Goal: Task Accomplishment & Management: Manage account settings

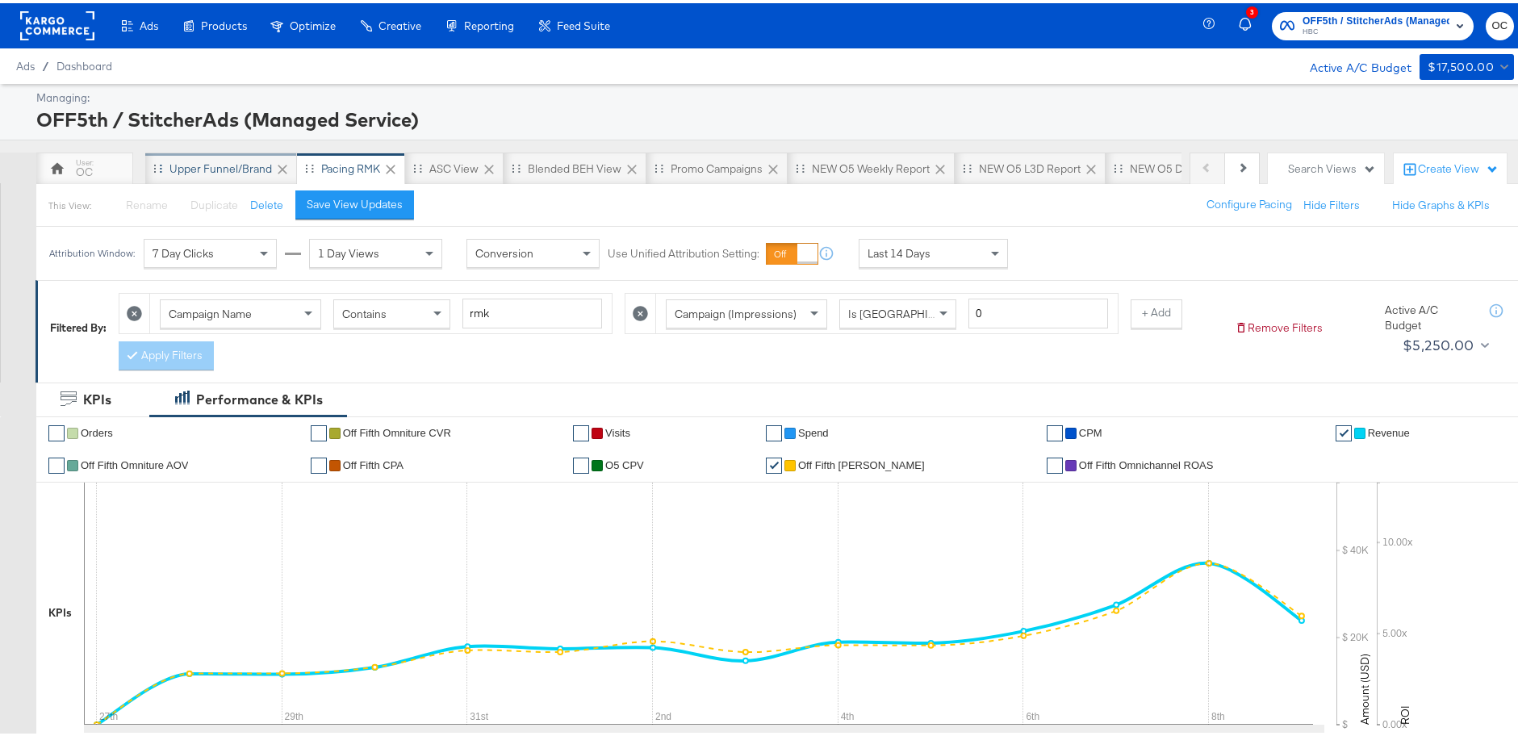
click at [216, 173] on div "Upper Funnel/Brand" at bounding box center [221, 165] width 152 height 32
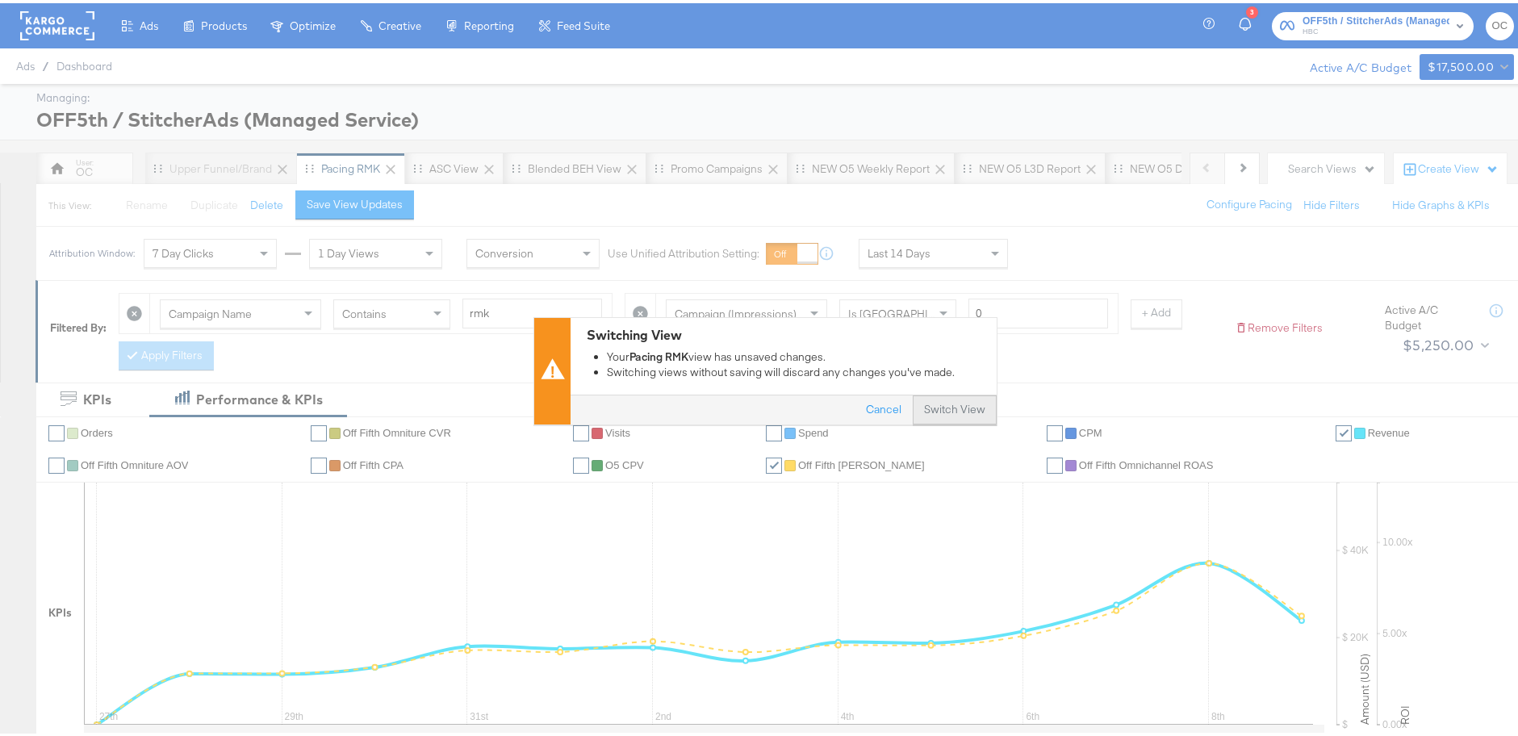
click at [955, 399] on button "Switch View" at bounding box center [955, 407] width 84 height 29
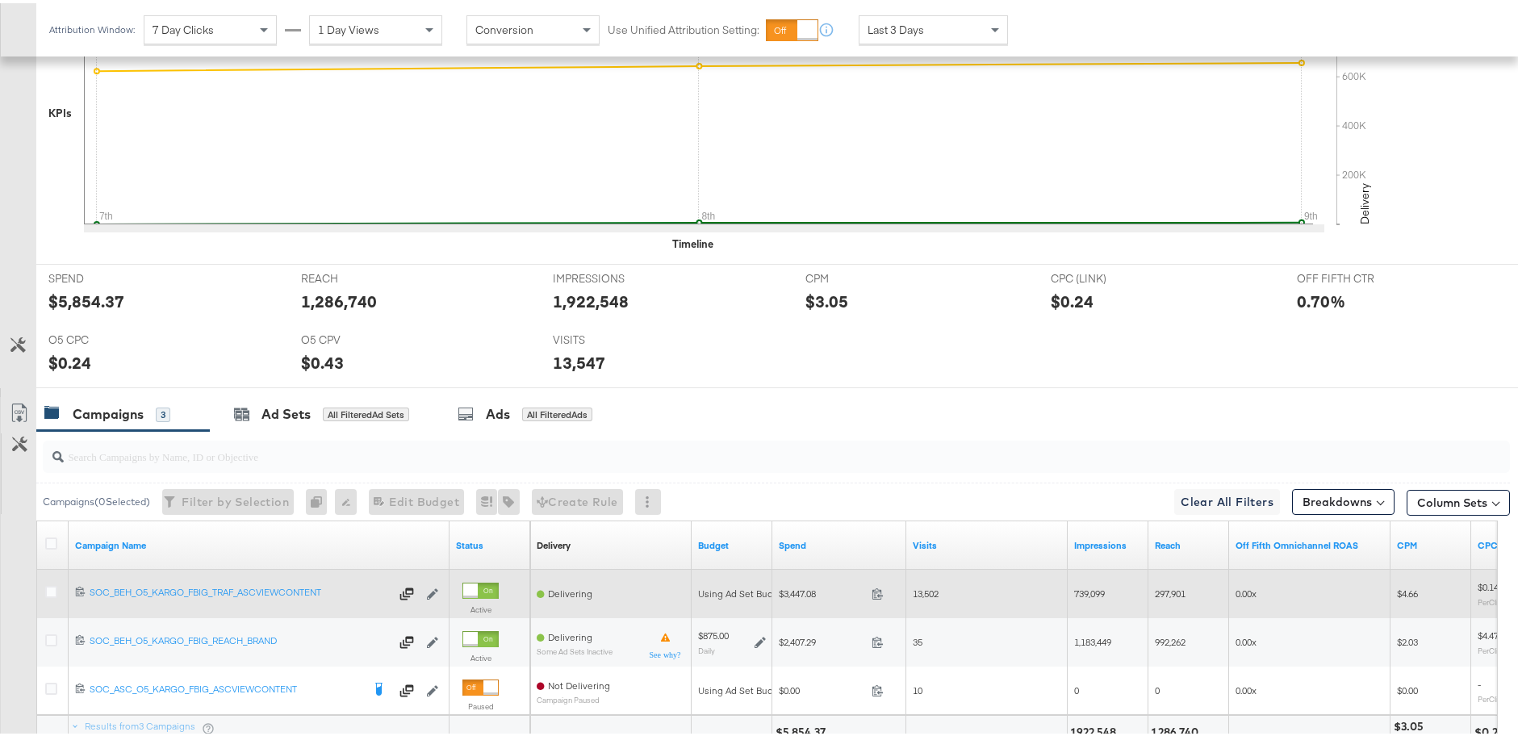
scroll to position [619, 0]
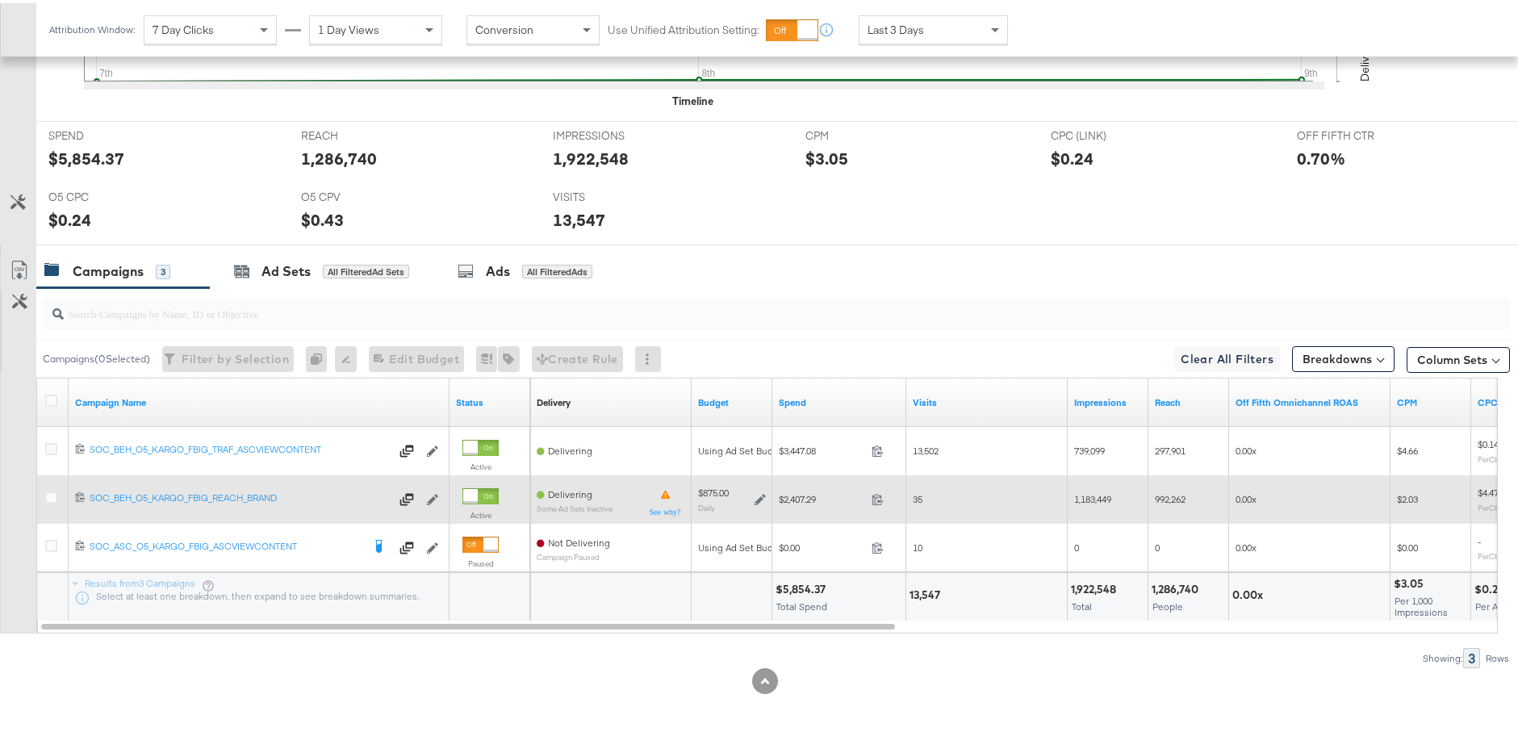
click at [755, 497] on icon at bounding box center [760, 496] width 11 height 11
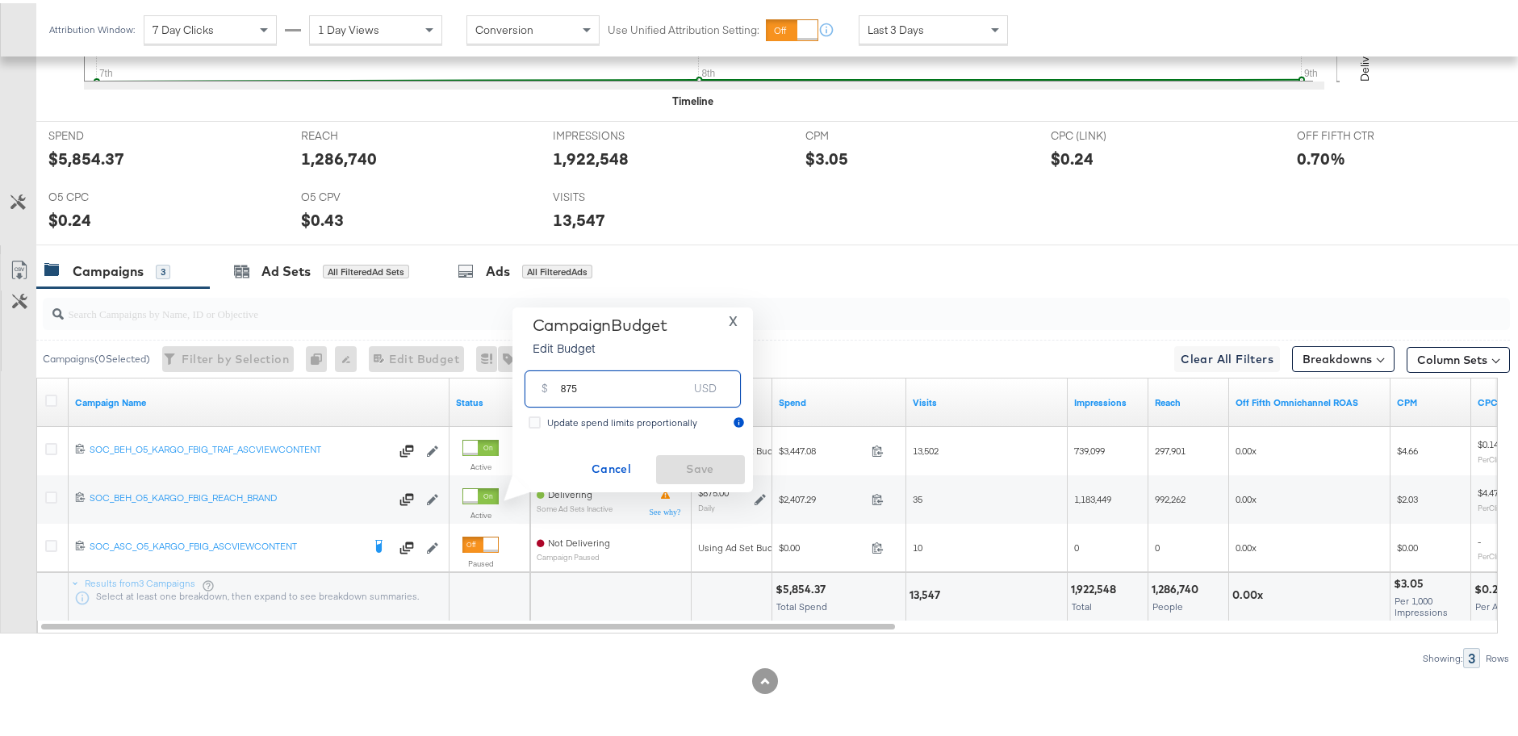
click at [562, 387] on input "875" at bounding box center [625, 379] width 128 height 35
type input "700"
click at [712, 464] on span "Save" at bounding box center [701, 466] width 76 height 20
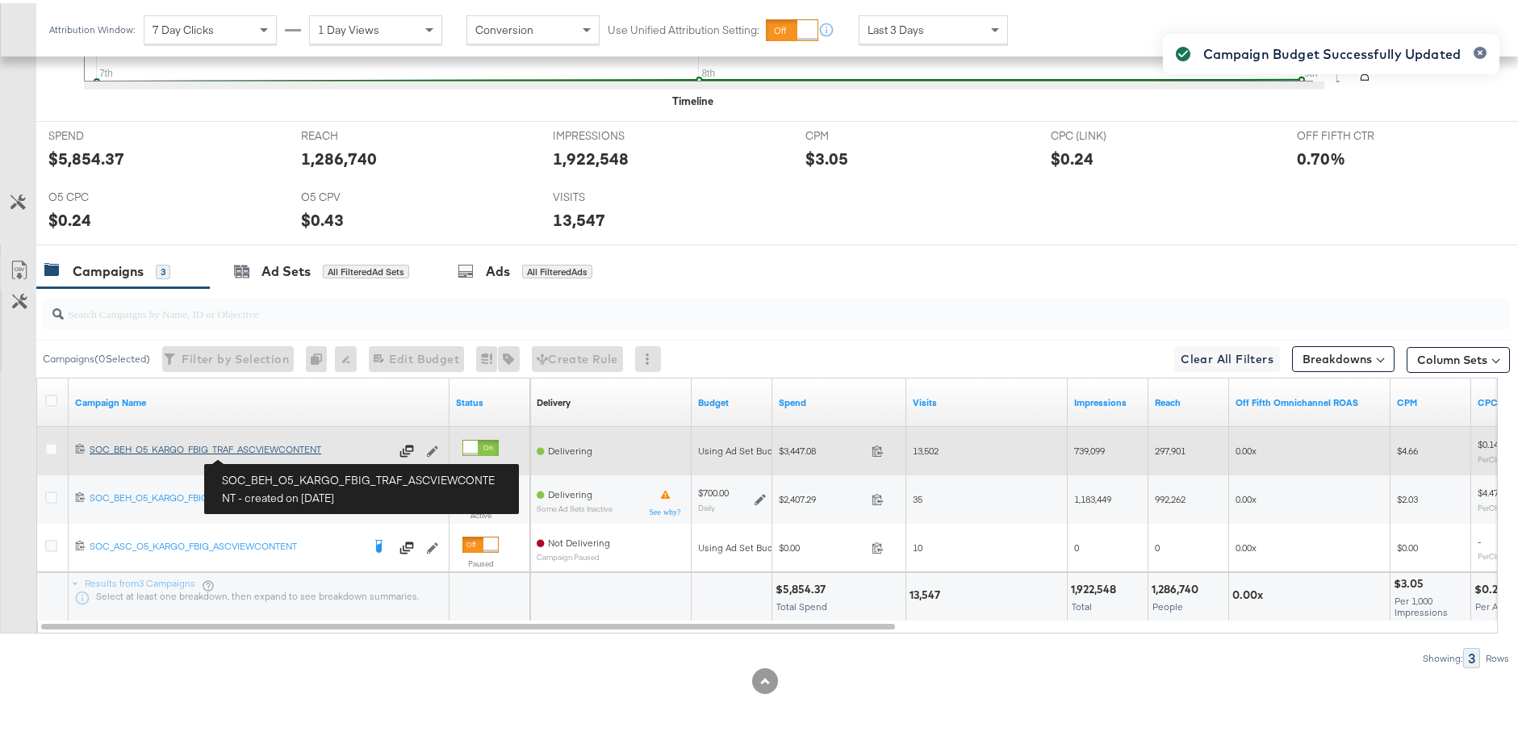
click at [265, 454] on link "SOC_BEH_O5_KARGO_FBIG_TRAF_ASCVIEWCONTENT SOC_BEH_O5_KARGO_FBIG_TRAF_ASCVIEWCON…" at bounding box center [240, 448] width 300 height 16
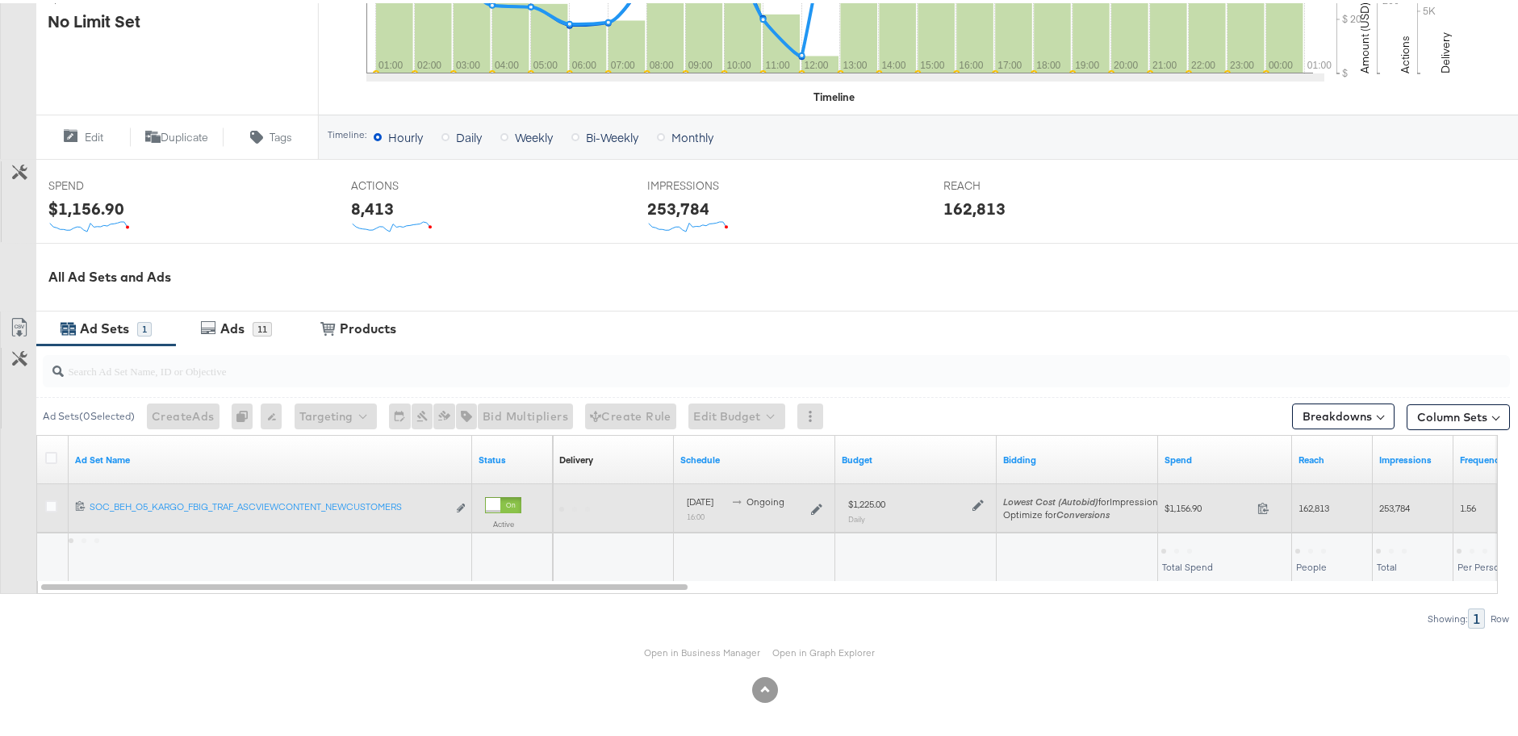
scroll to position [499, 0]
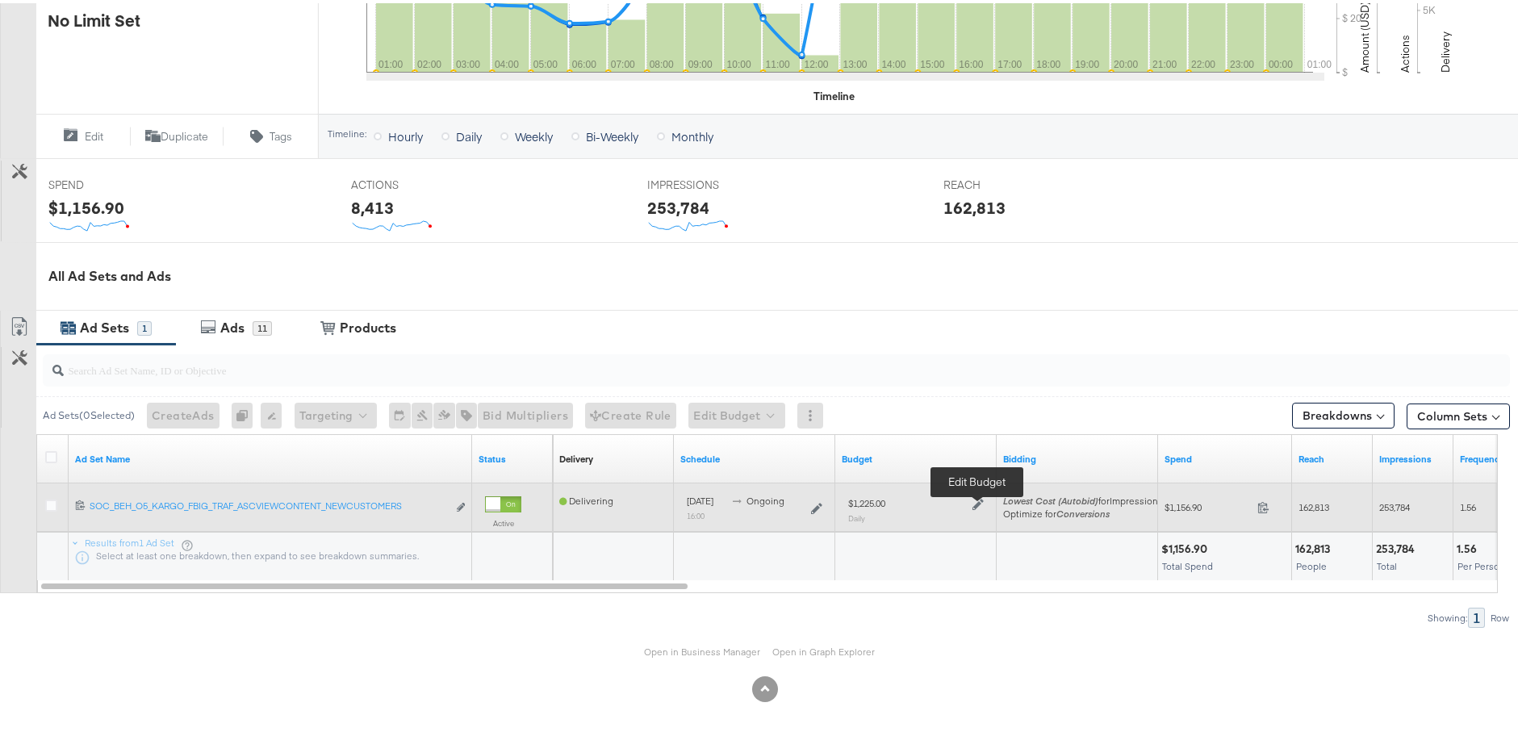
click at [980, 500] on icon at bounding box center [977, 500] width 11 height 11
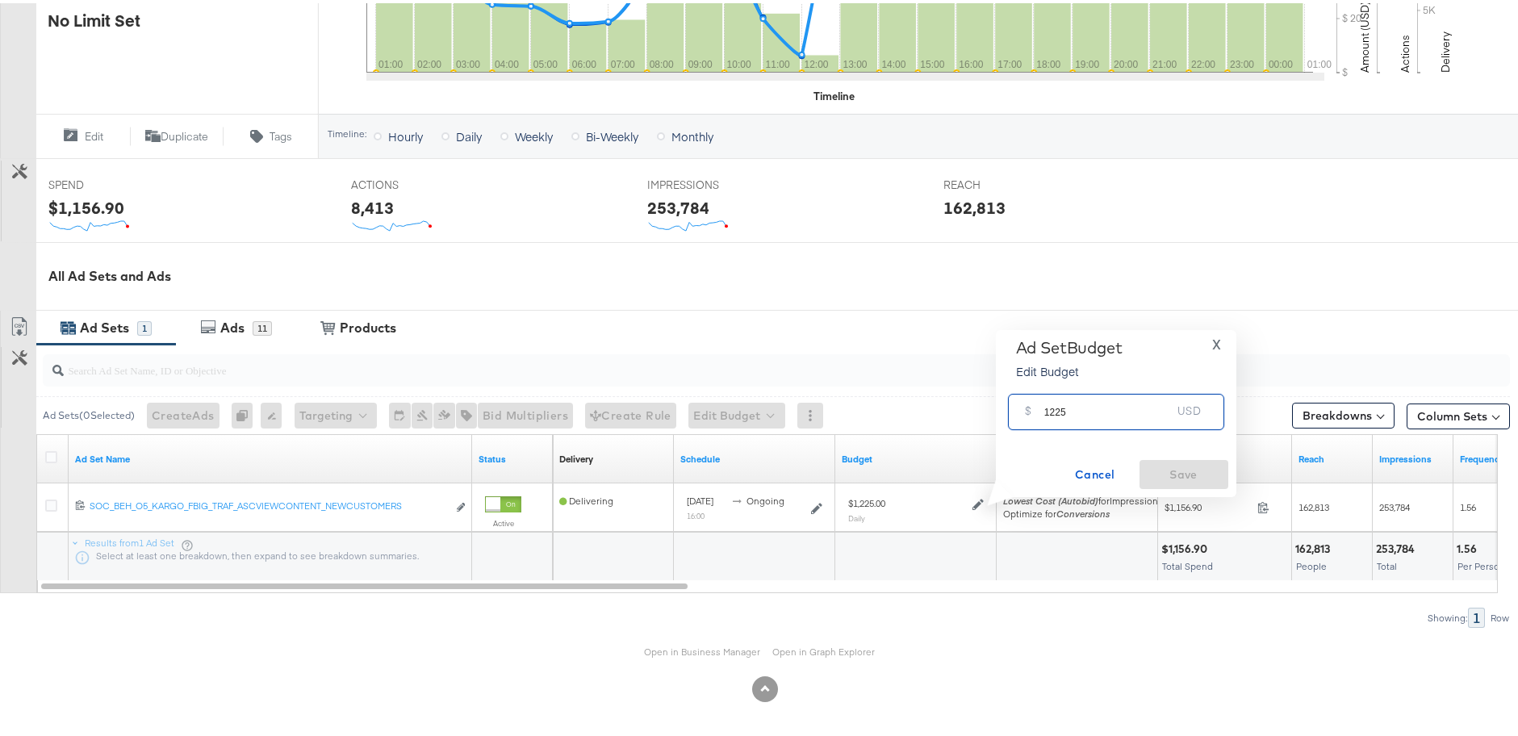
drag, startPoint x: 1068, startPoint y: 411, endPoint x: 1008, endPoint y: 408, distance: 60.6
click at [1008, 408] on div "$ 1225 USD" at bounding box center [1116, 409] width 216 height 36
type input "980"
click at [1177, 462] on span "Save" at bounding box center [1184, 472] width 76 height 20
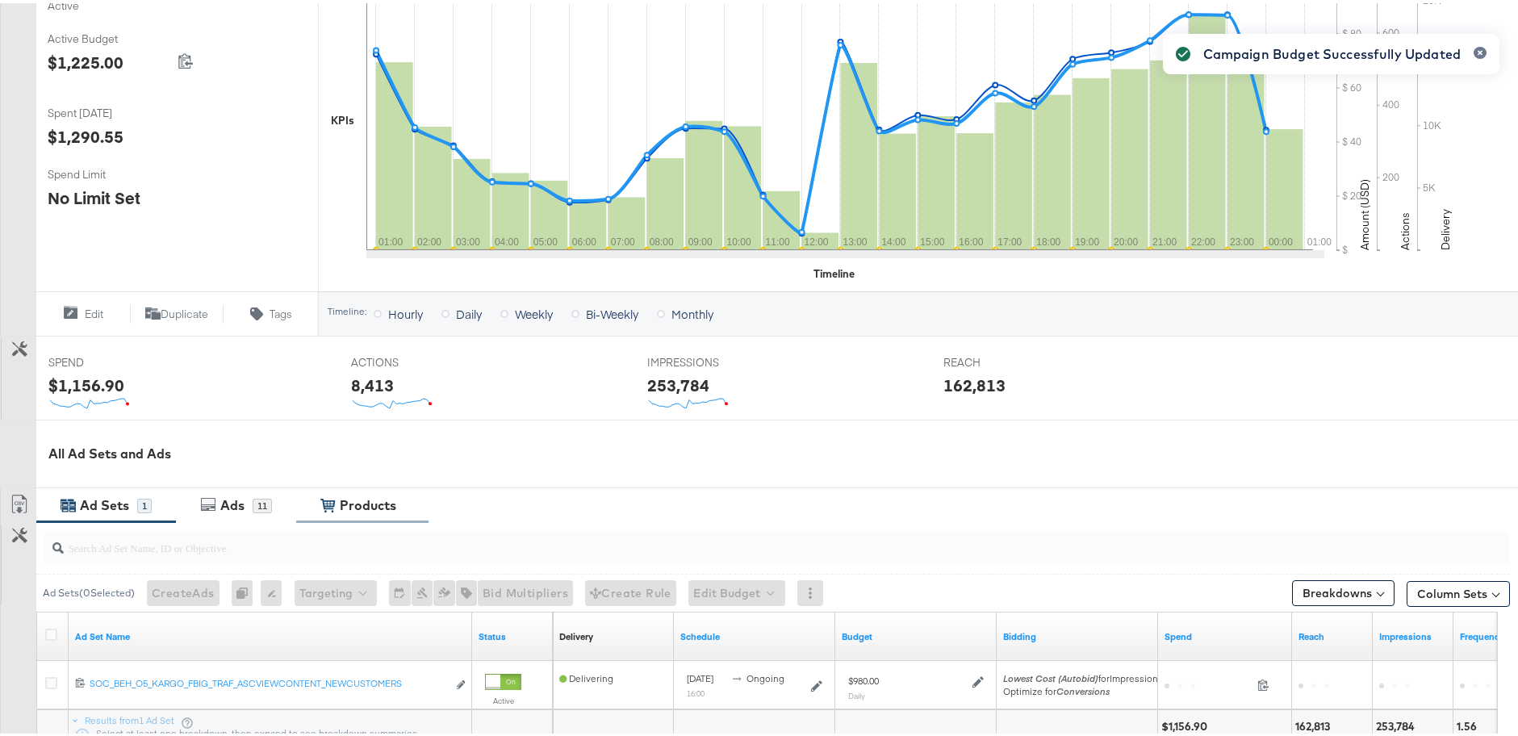
scroll to position [0, 0]
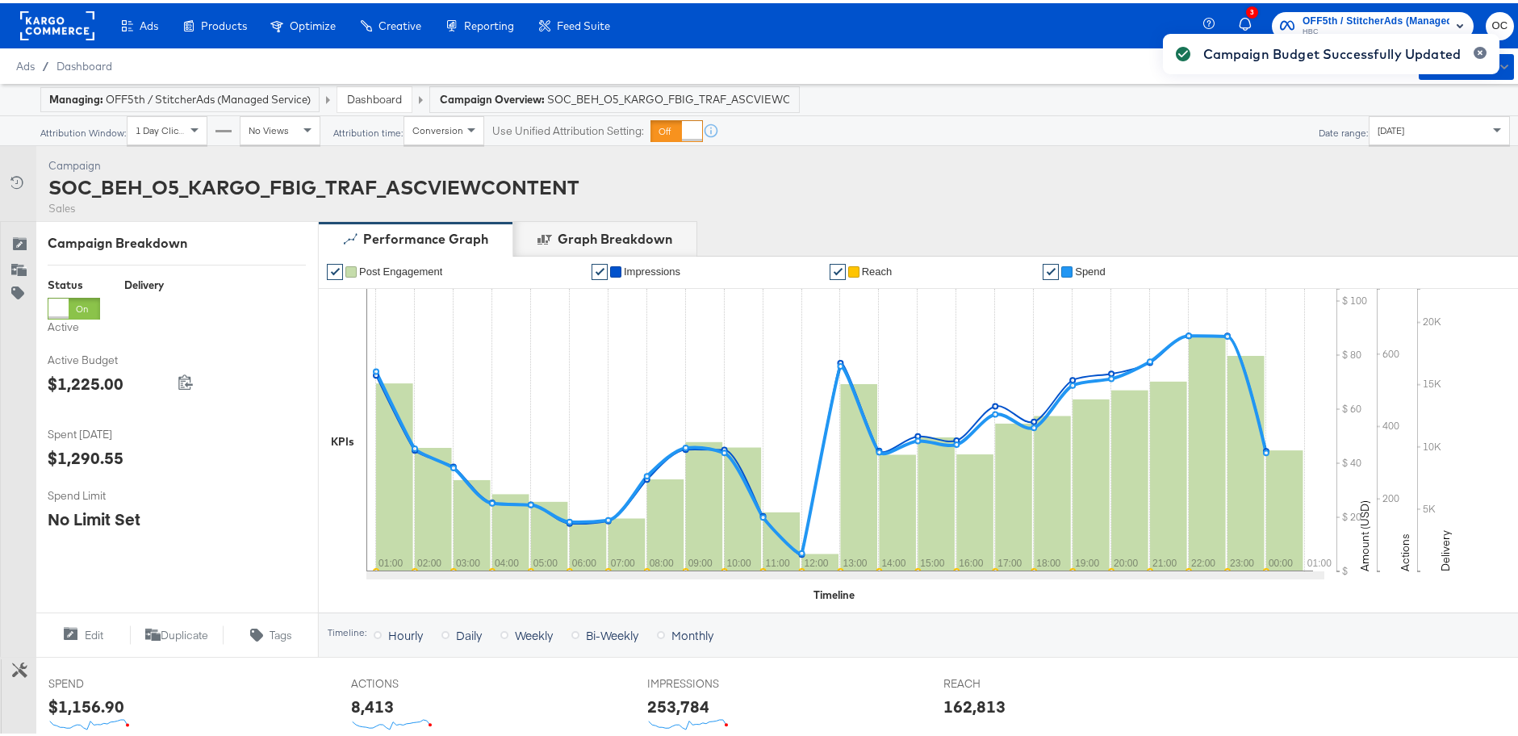
click at [369, 94] on link "Dashboard" at bounding box center [374, 96] width 55 height 15
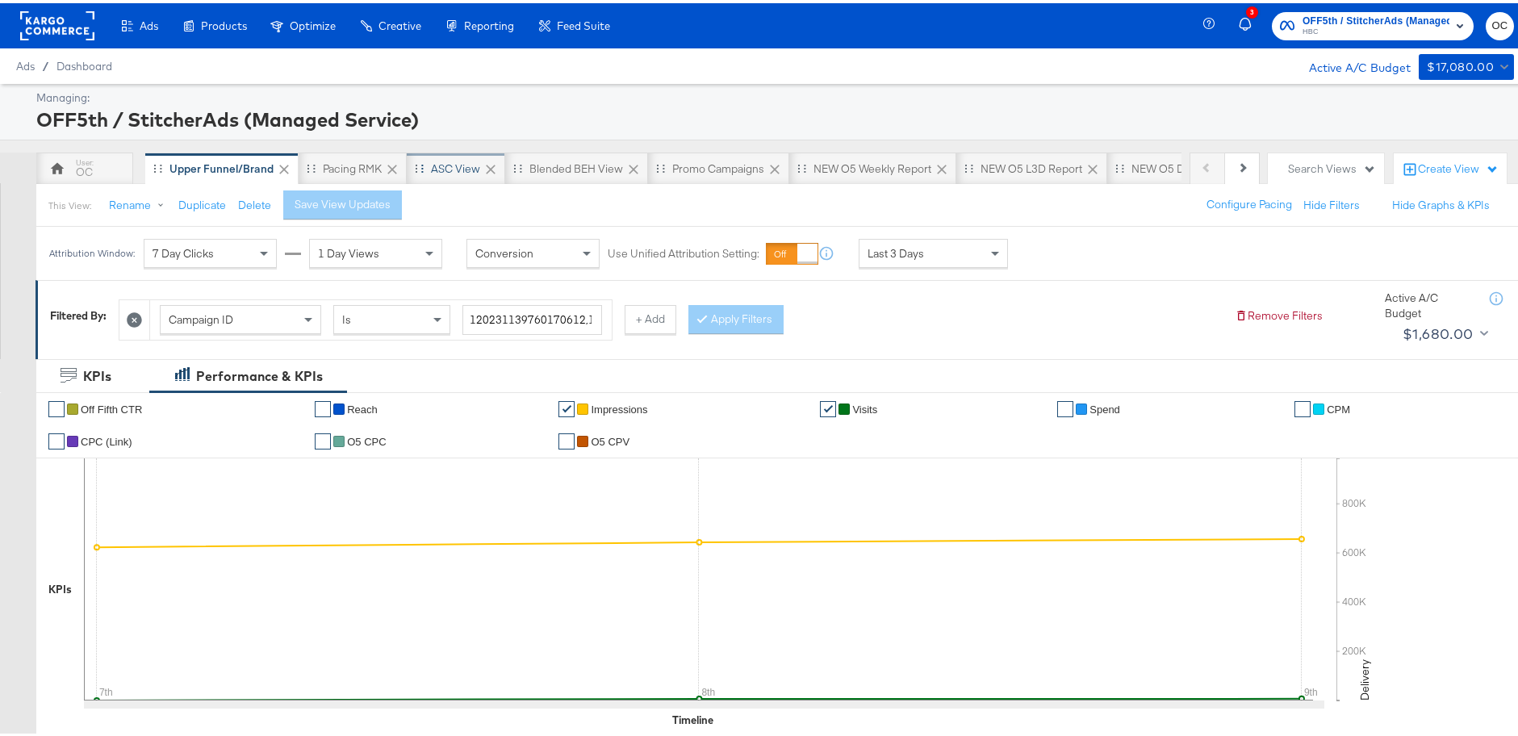
click at [438, 172] on div "ASC View" at bounding box center [455, 165] width 49 height 15
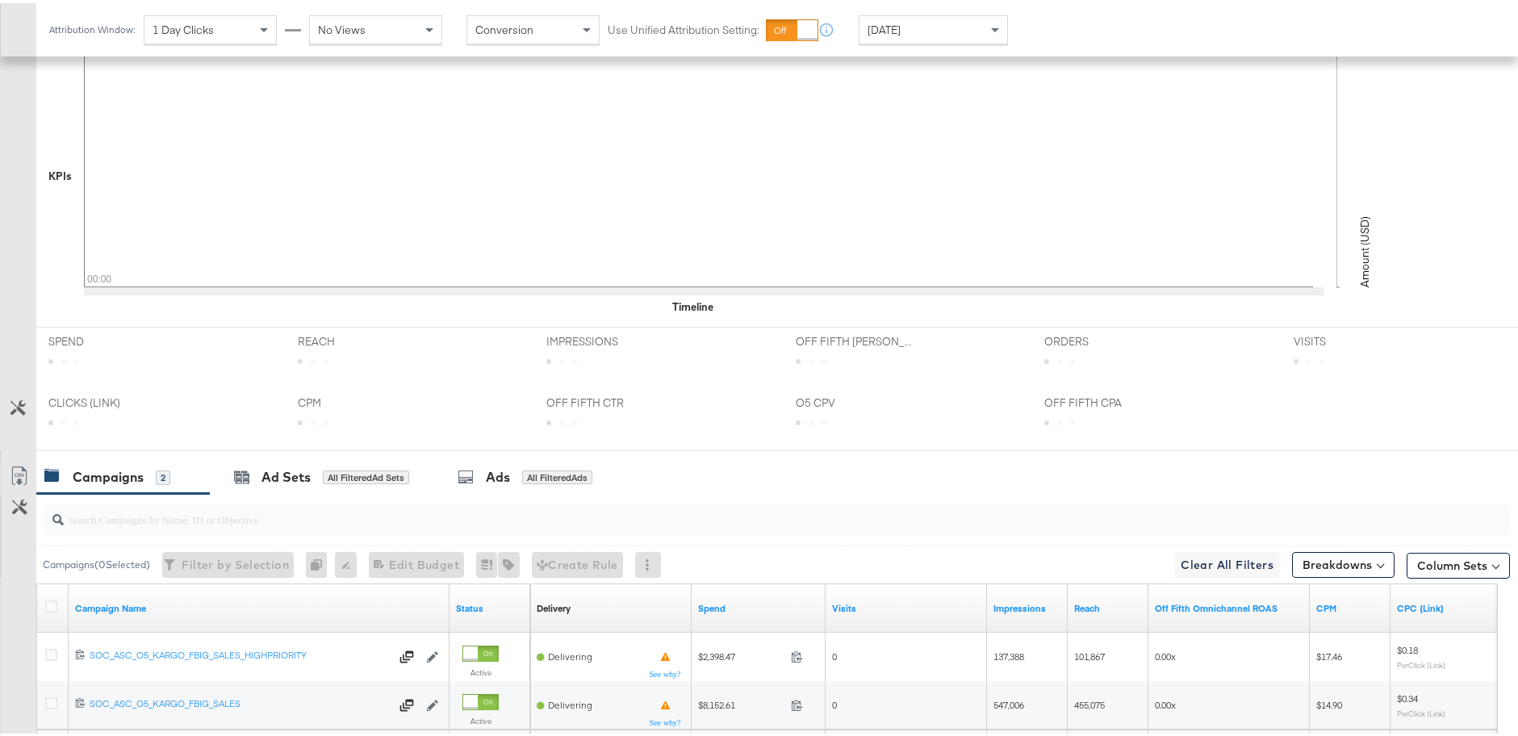
scroll to position [607, 0]
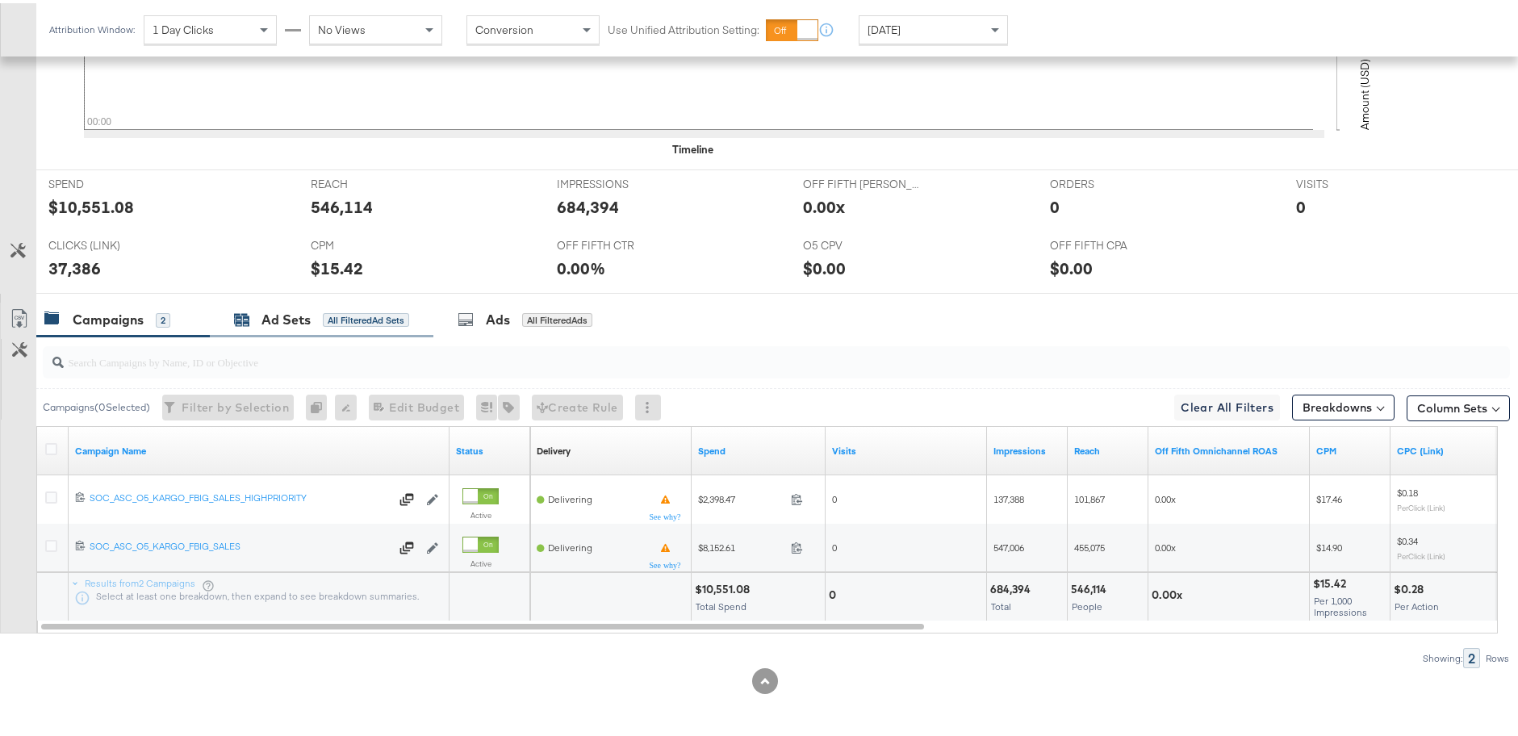
click at [310, 322] on div "Ad Sets" at bounding box center [285, 316] width 49 height 19
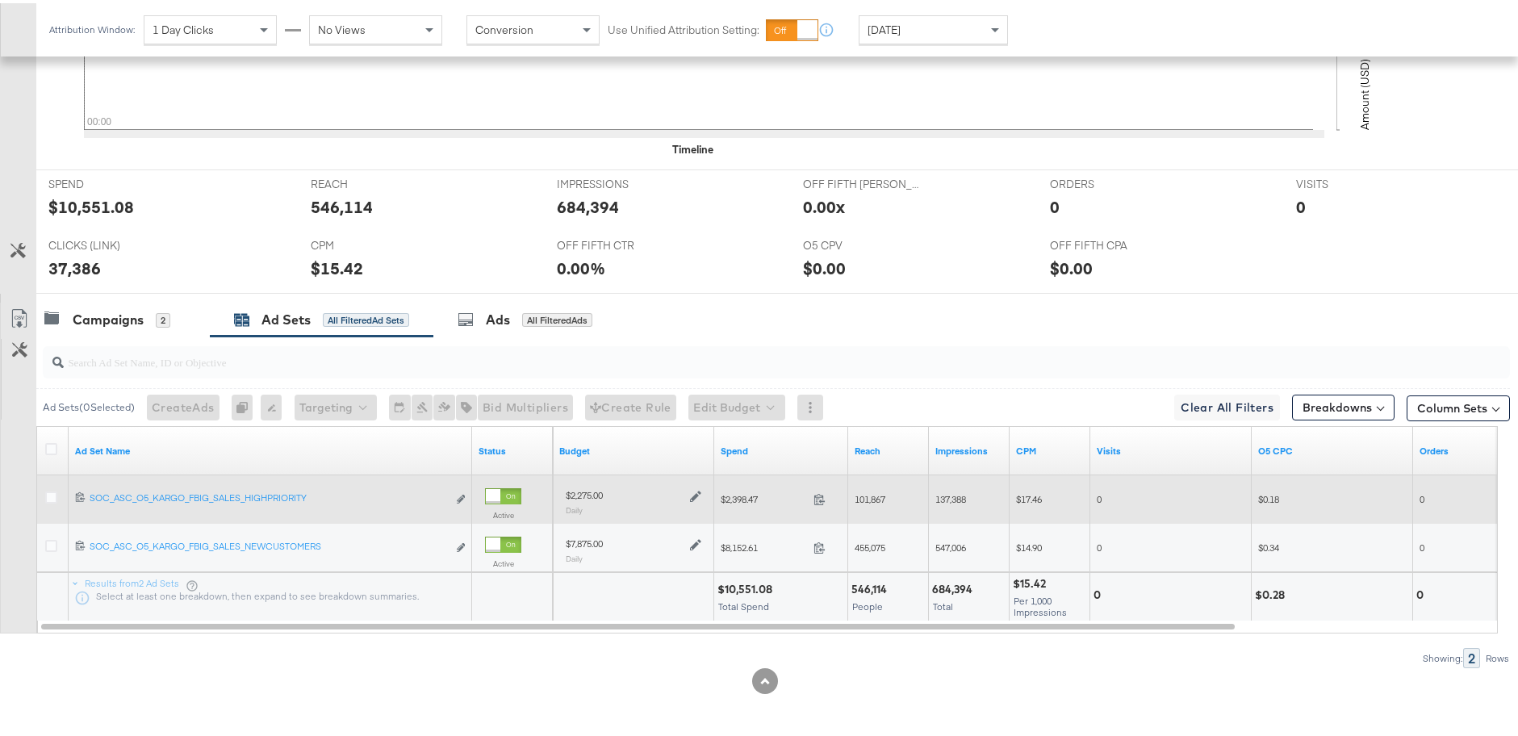
click at [694, 493] on icon at bounding box center [695, 492] width 11 height 11
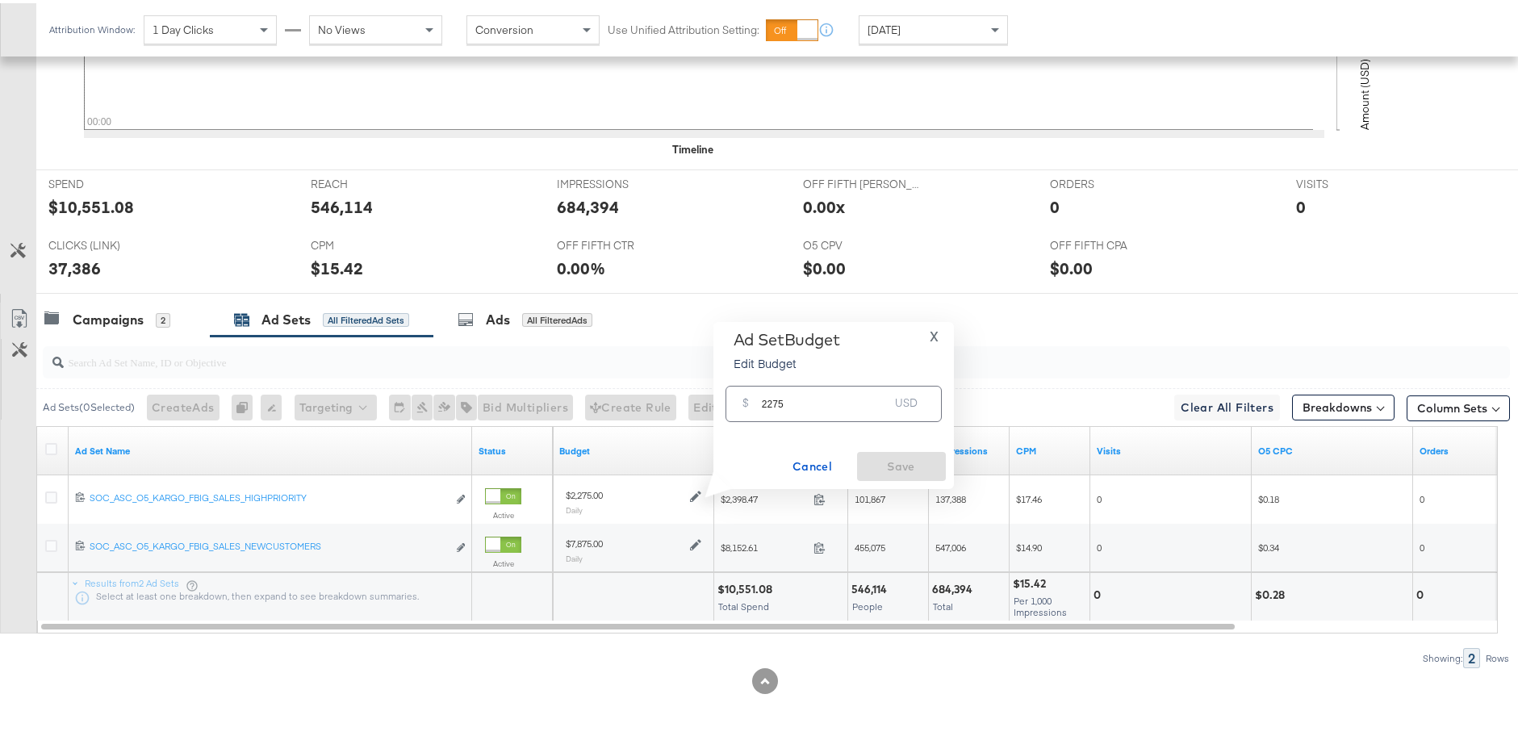
click at [780, 401] on input "2275" at bounding box center [826, 394] width 128 height 35
type input "1820"
click at [883, 458] on span "Save" at bounding box center [901, 464] width 76 height 20
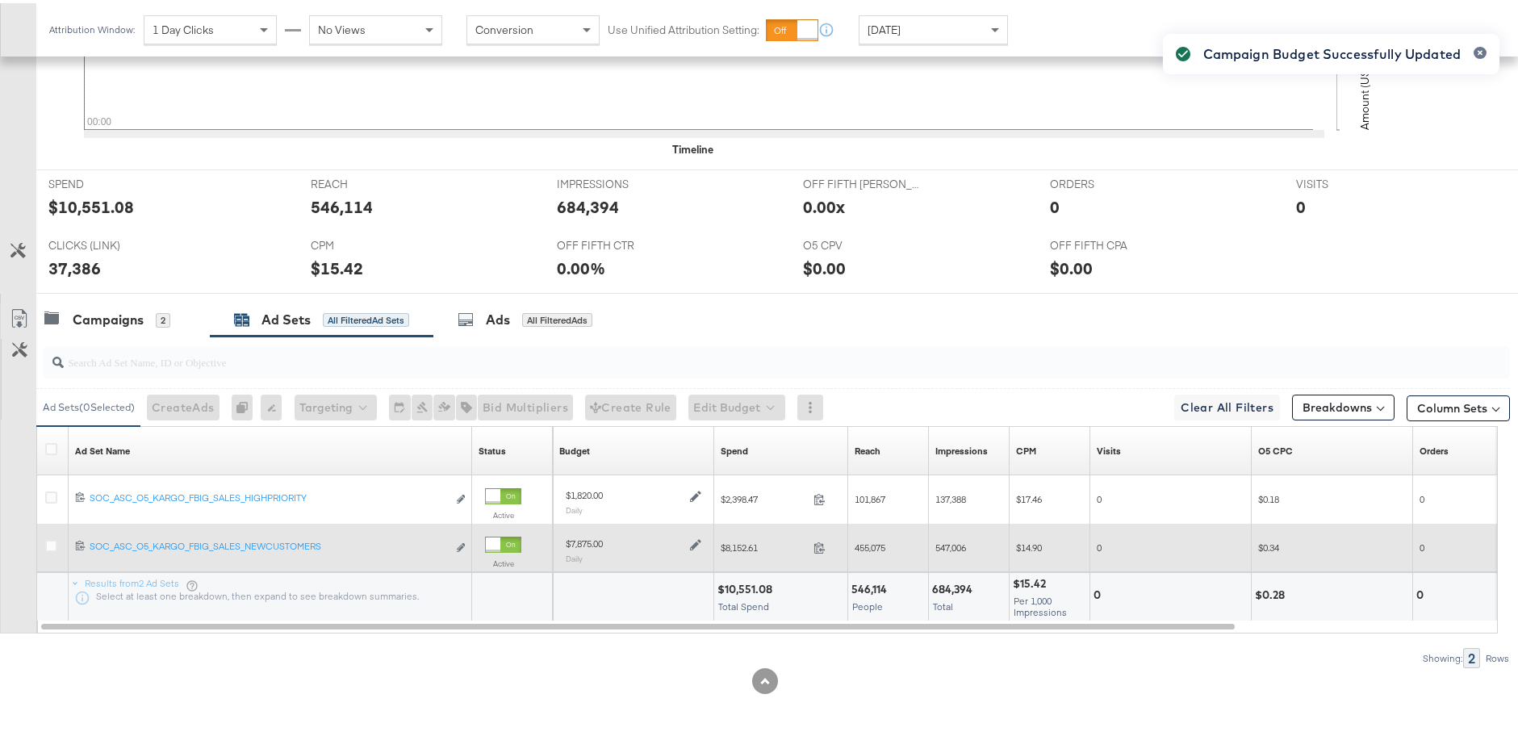
click at [693, 546] on icon at bounding box center [695, 541] width 11 height 11
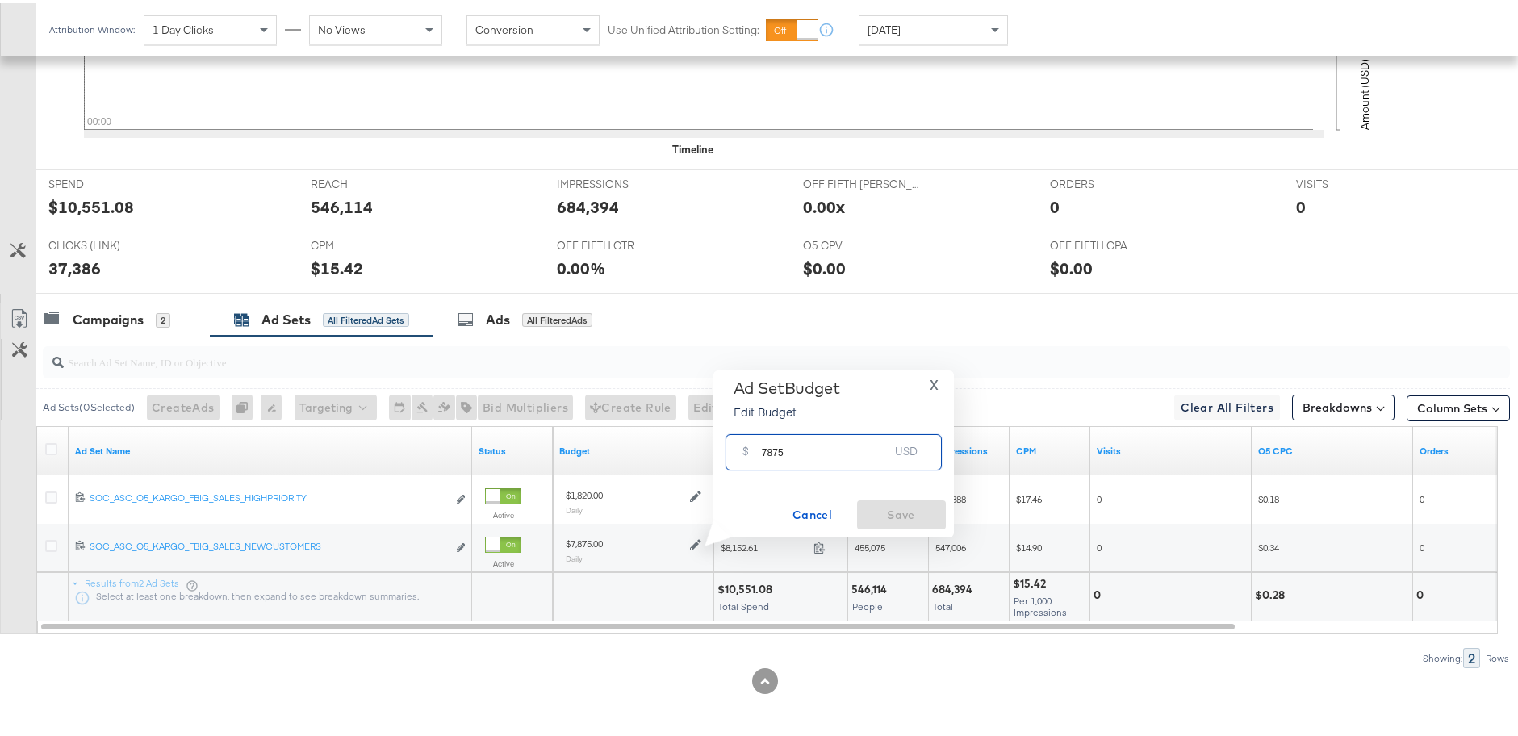
drag, startPoint x: 777, startPoint y: 451, endPoint x: 738, endPoint y: 451, distance: 38.7
click at [738, 451] on div "$ 7875 USD" at bounding box center [833, 449] width 216 height 36
type input "6300"
click at [918, 511] on span "Save" at bounding box center [901, 512] width 76 height 20
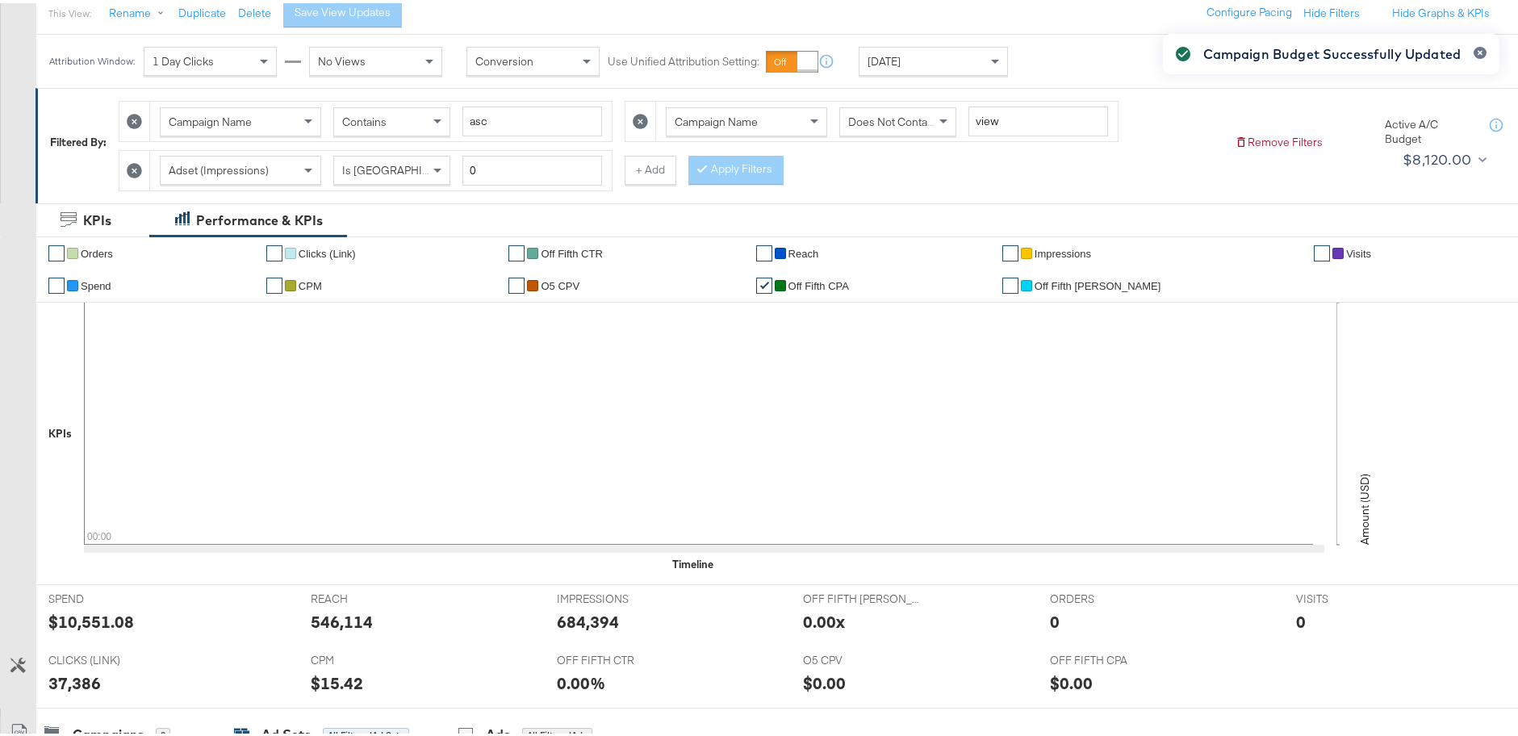
scroll to position [0, 0]
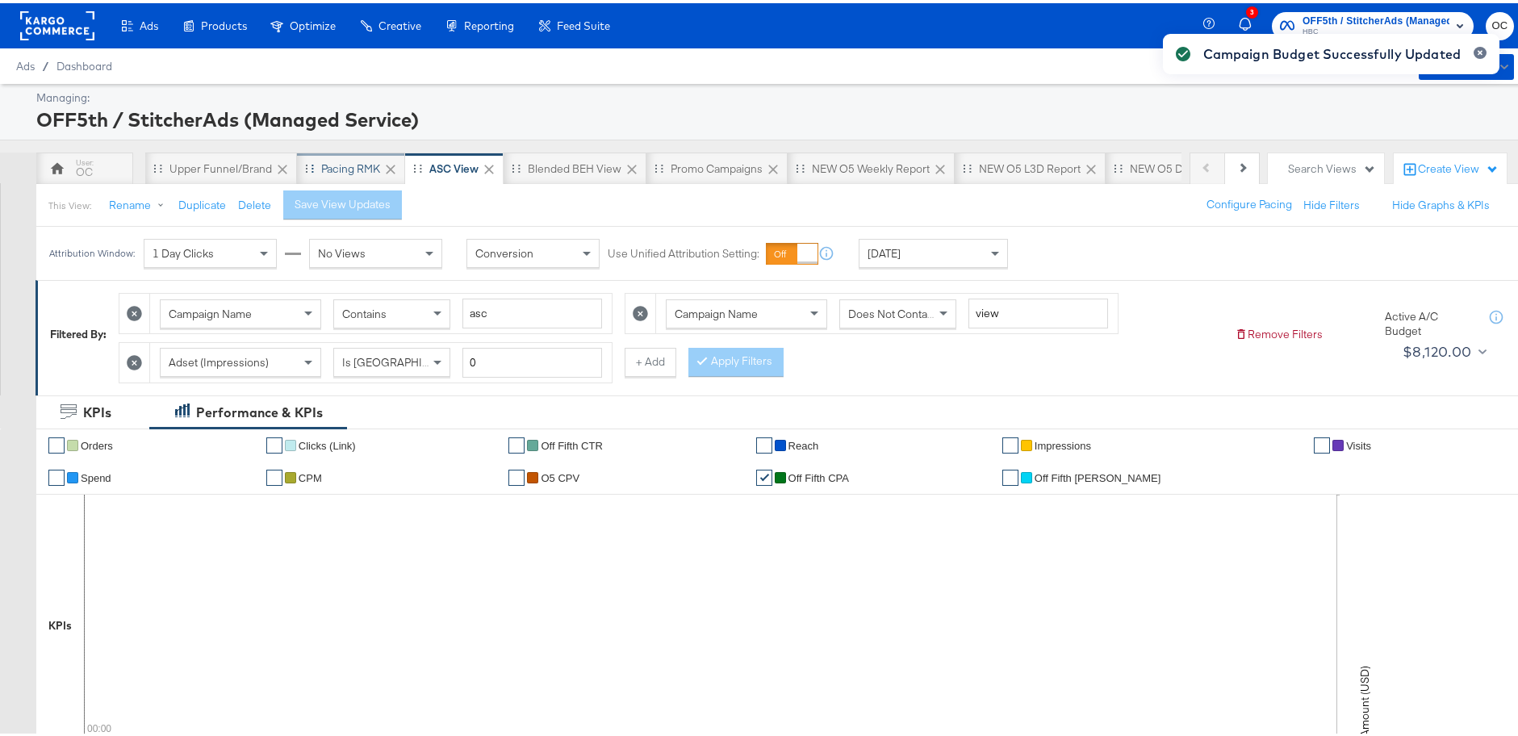
click at [350, 173] on div "Pacing RMK" at bounding box center [350, 165] width 59 height 15
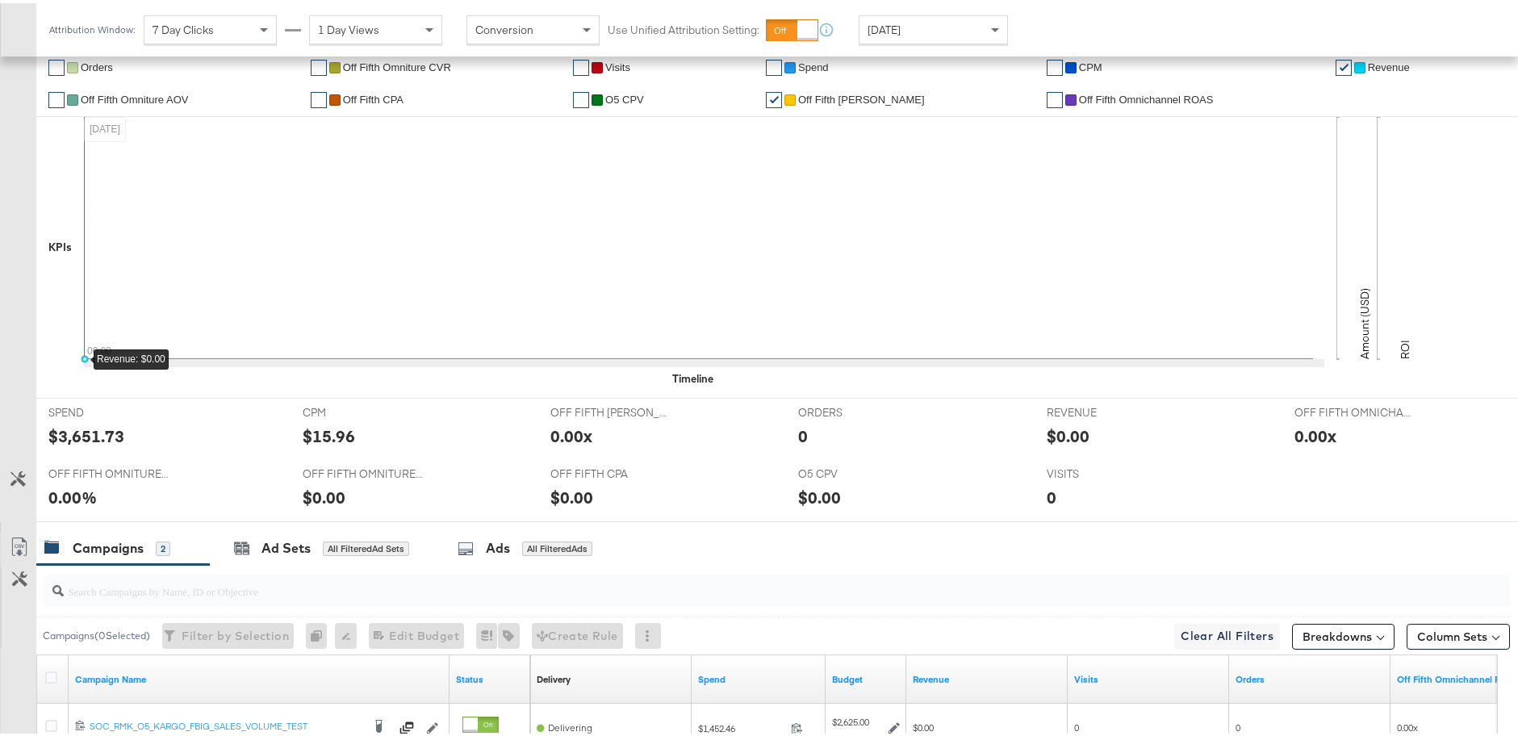
scroll to position [594, 0]
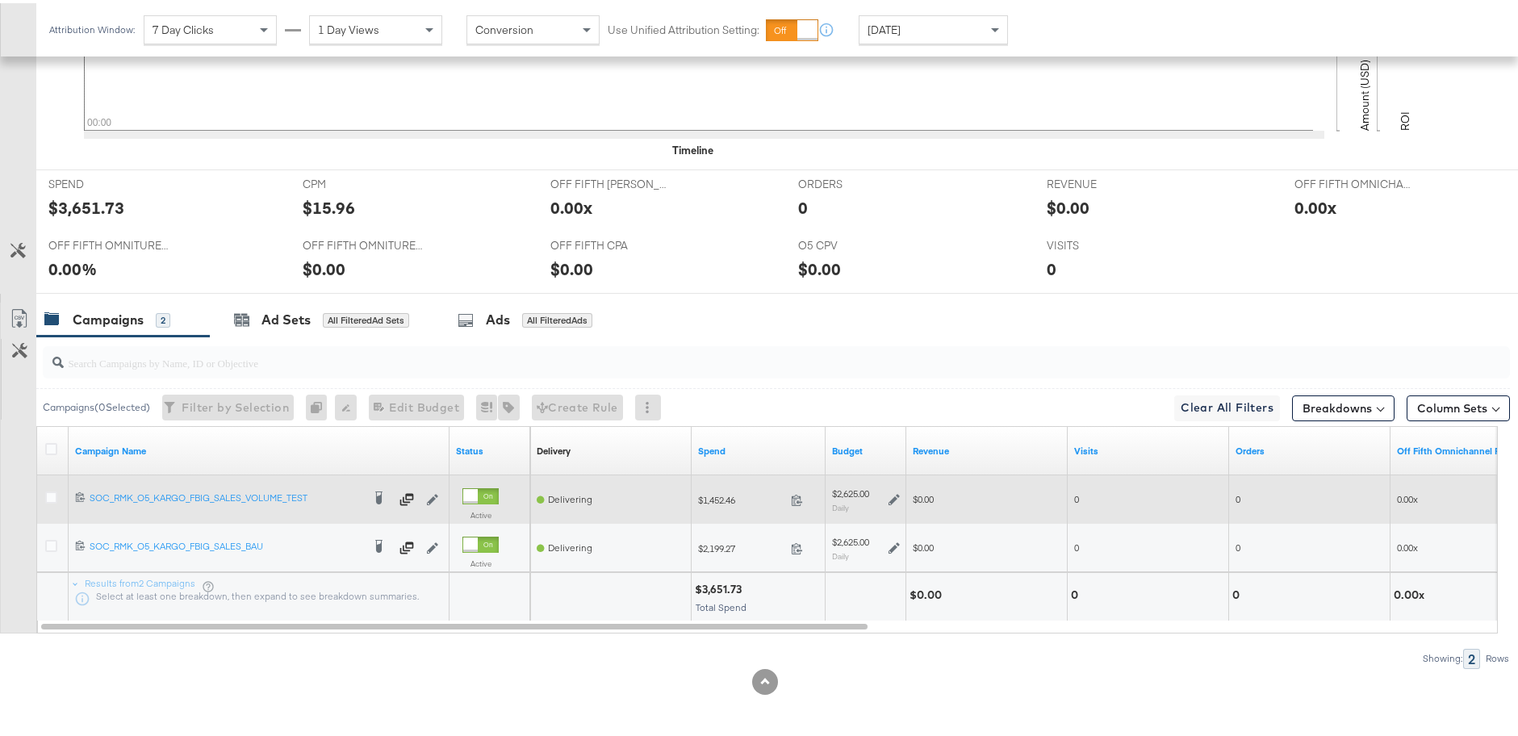
click at [893, 495] on icon at bounding box center [893, 496] width 11 height 11
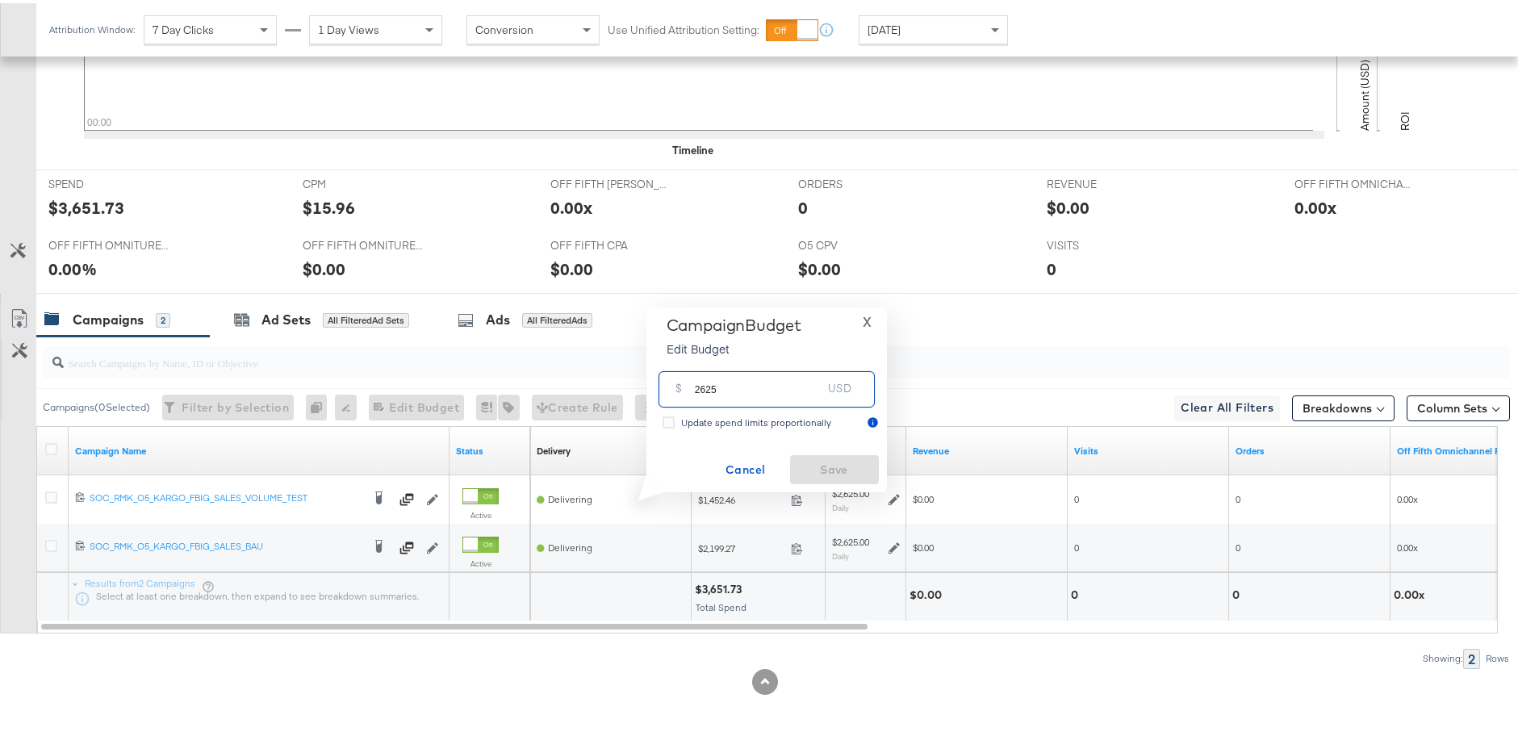
drag, startPoint x: 699, startPoint y: 387, endPoint x: 804, endPoint y: 392, distance: 105.0
click at [804, 392] on input "2625" at bounding box center [759, 379] width 128 height 35
type input "2100"
click at [834, 472] on span "Save" at bounding box center [834, 467] width 76 height 20
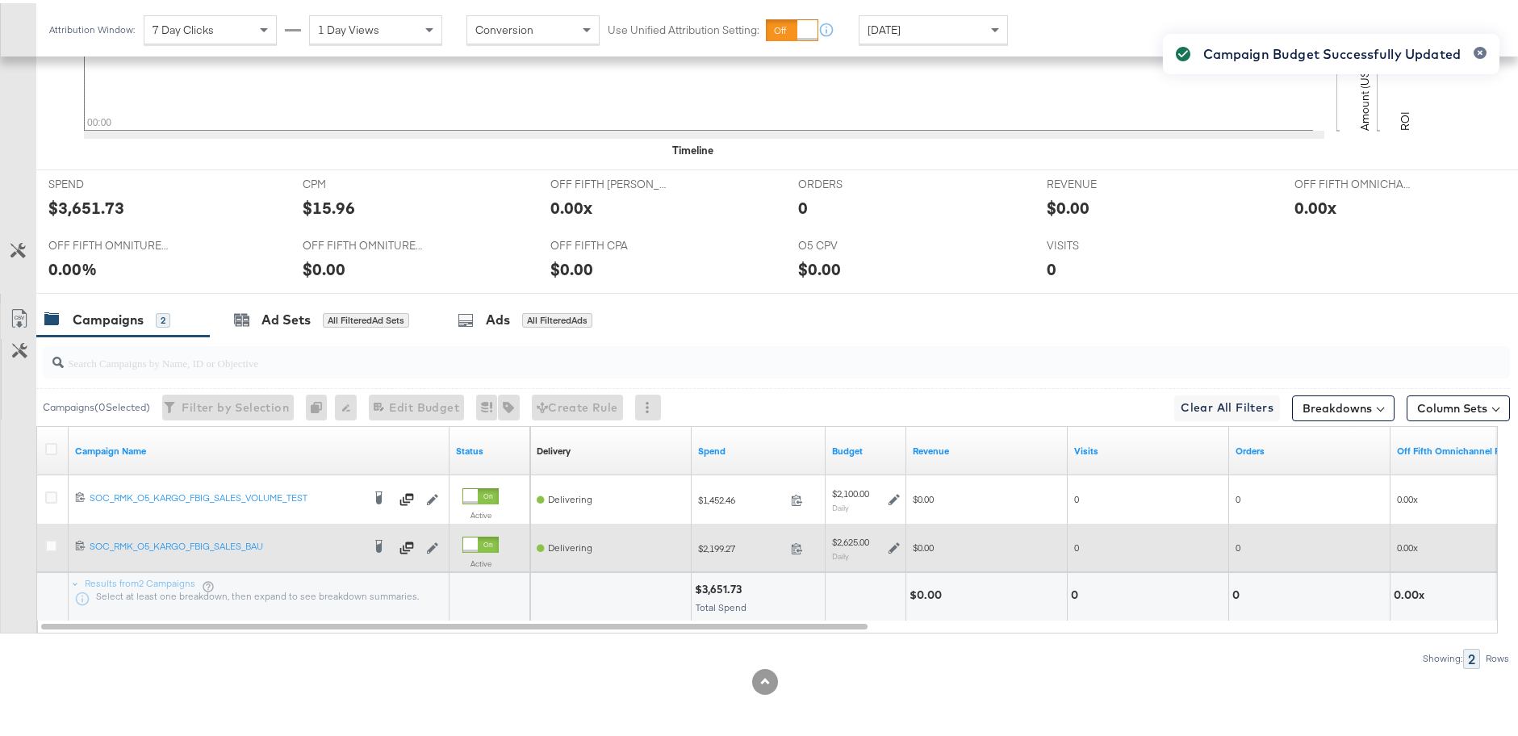
click at [893, 548] on icon at bounding box center [893, 544] width 11 height 11
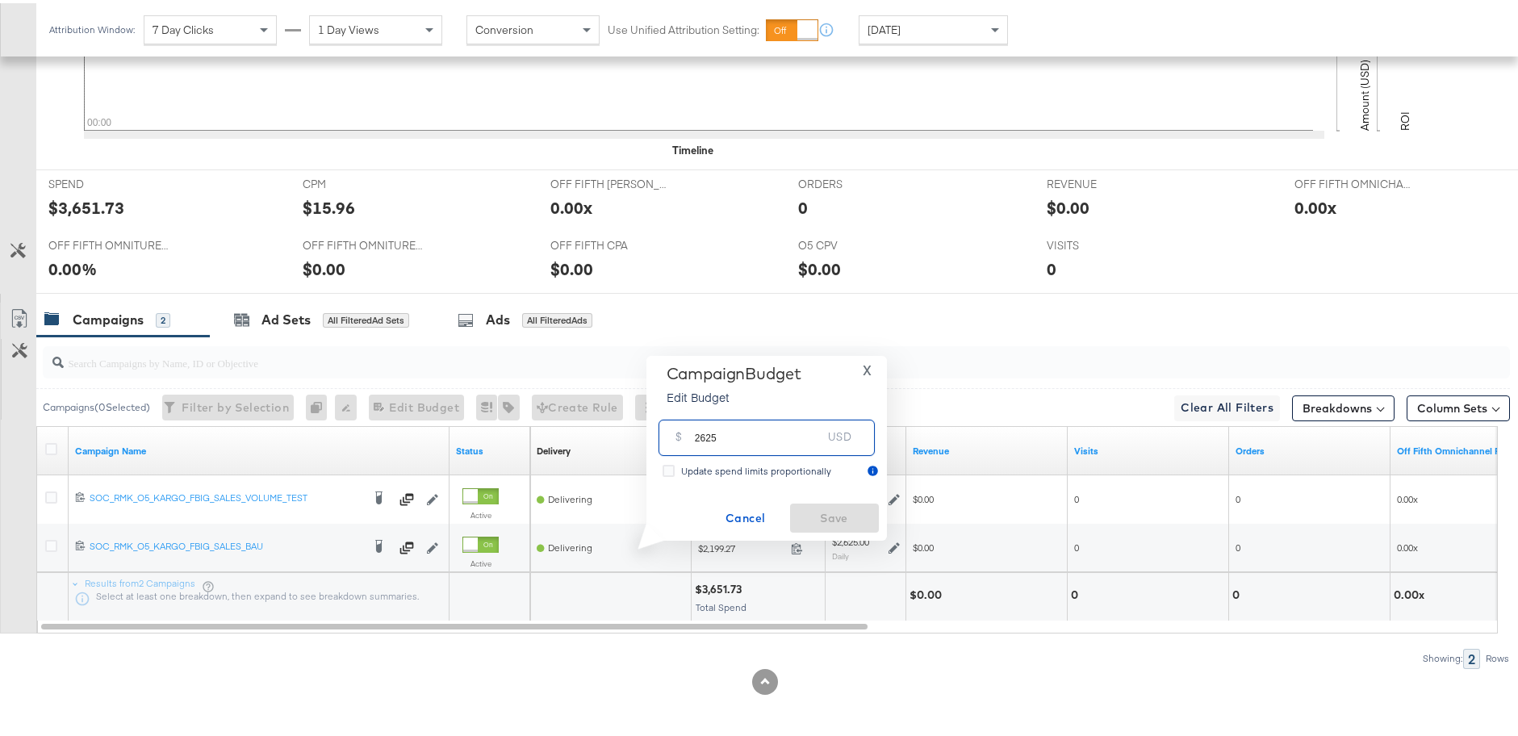
drag, startPoint x: 700, startPoint y: 439, endPoint x: 738, endPoint y: 435, distance: 38.9
click at [738, 435] on input "2625" at bounding box center [759, 428] width 128 height 35
type input "2100"
click at [808, 506] on span "Save" at bounding box center [834, 515] width 76 height 20
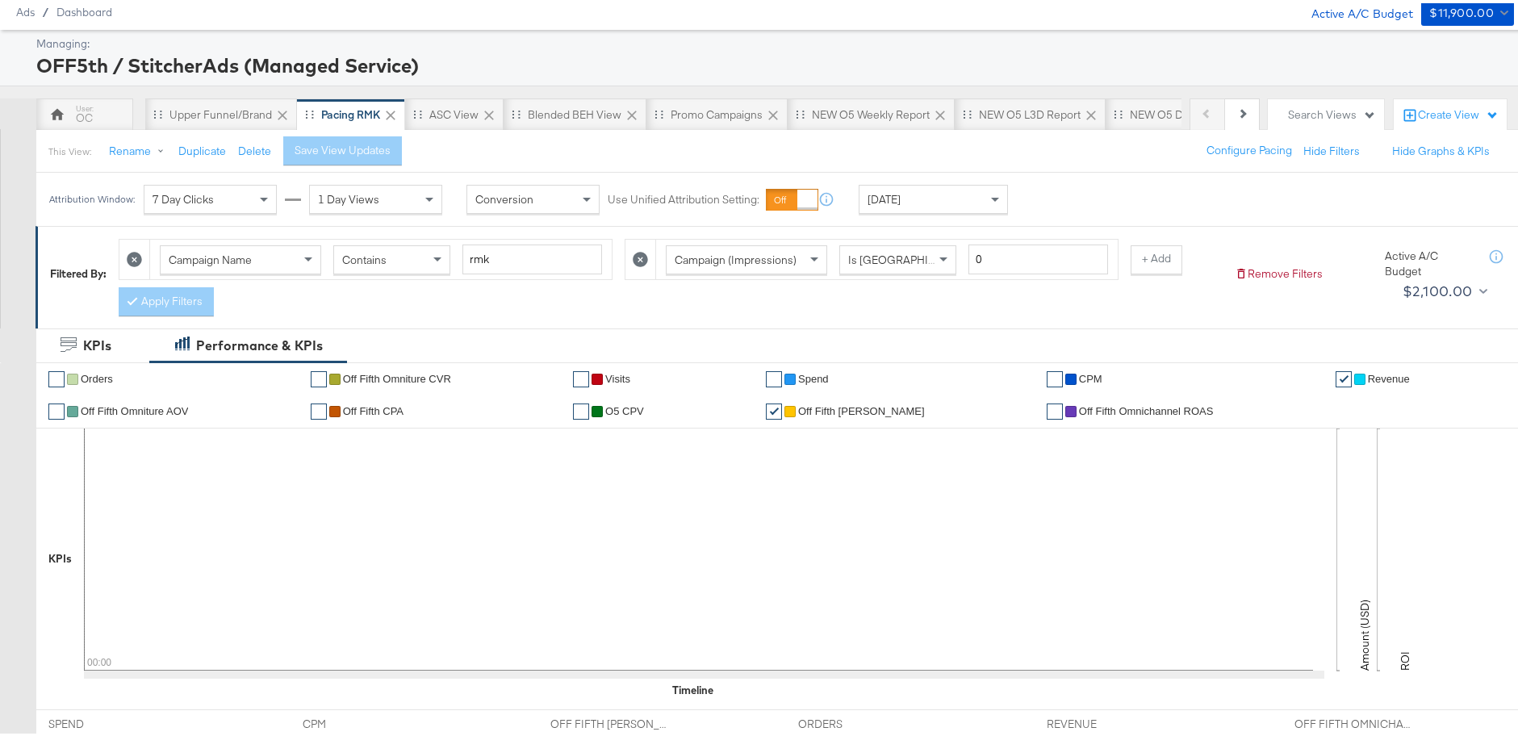
scroll to position [0, 0]
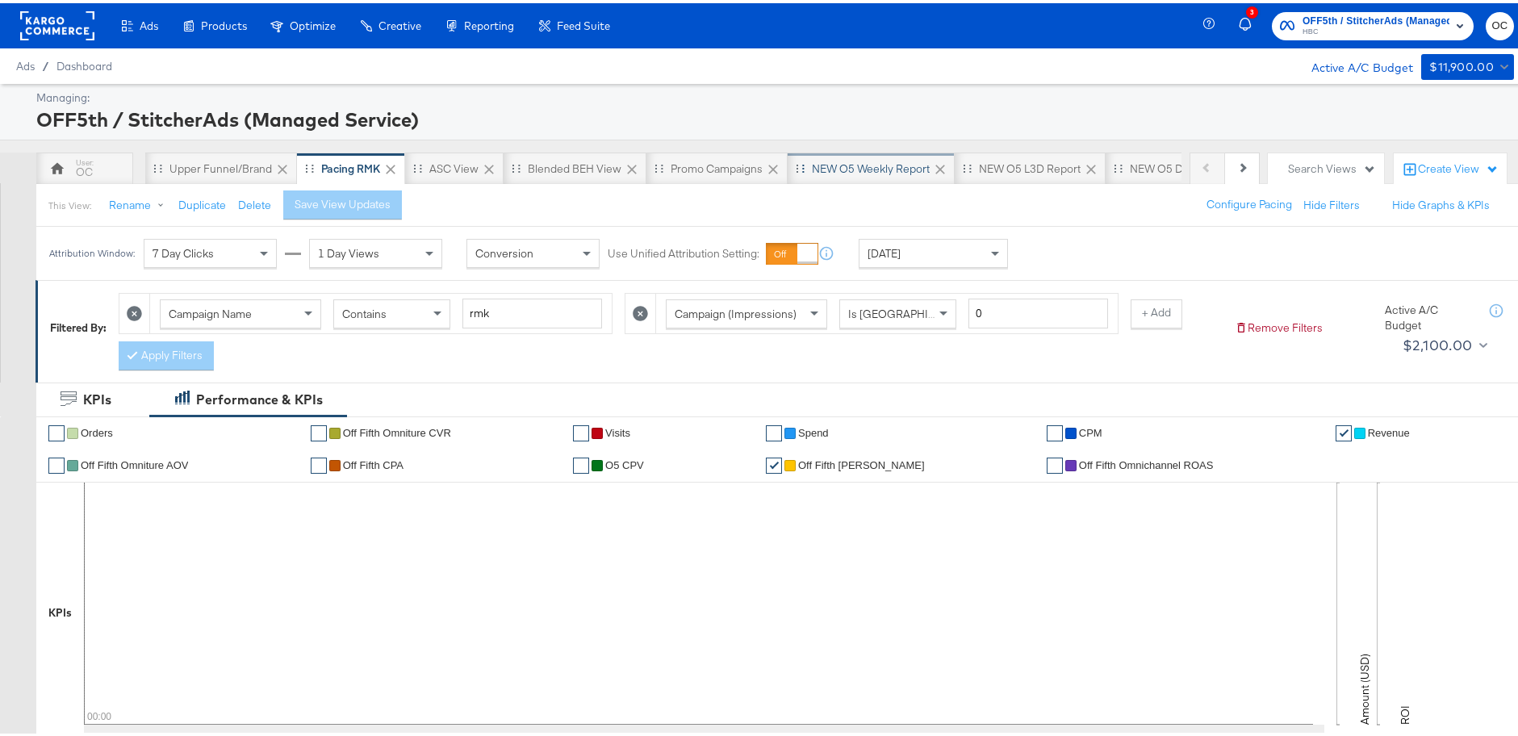
click at [847, 161] on div "NEW O5 Weekly Report" at bounding box center [871, 165] width 118 height 15
